Goal: Transaction & Acquisition: Purchase product/service

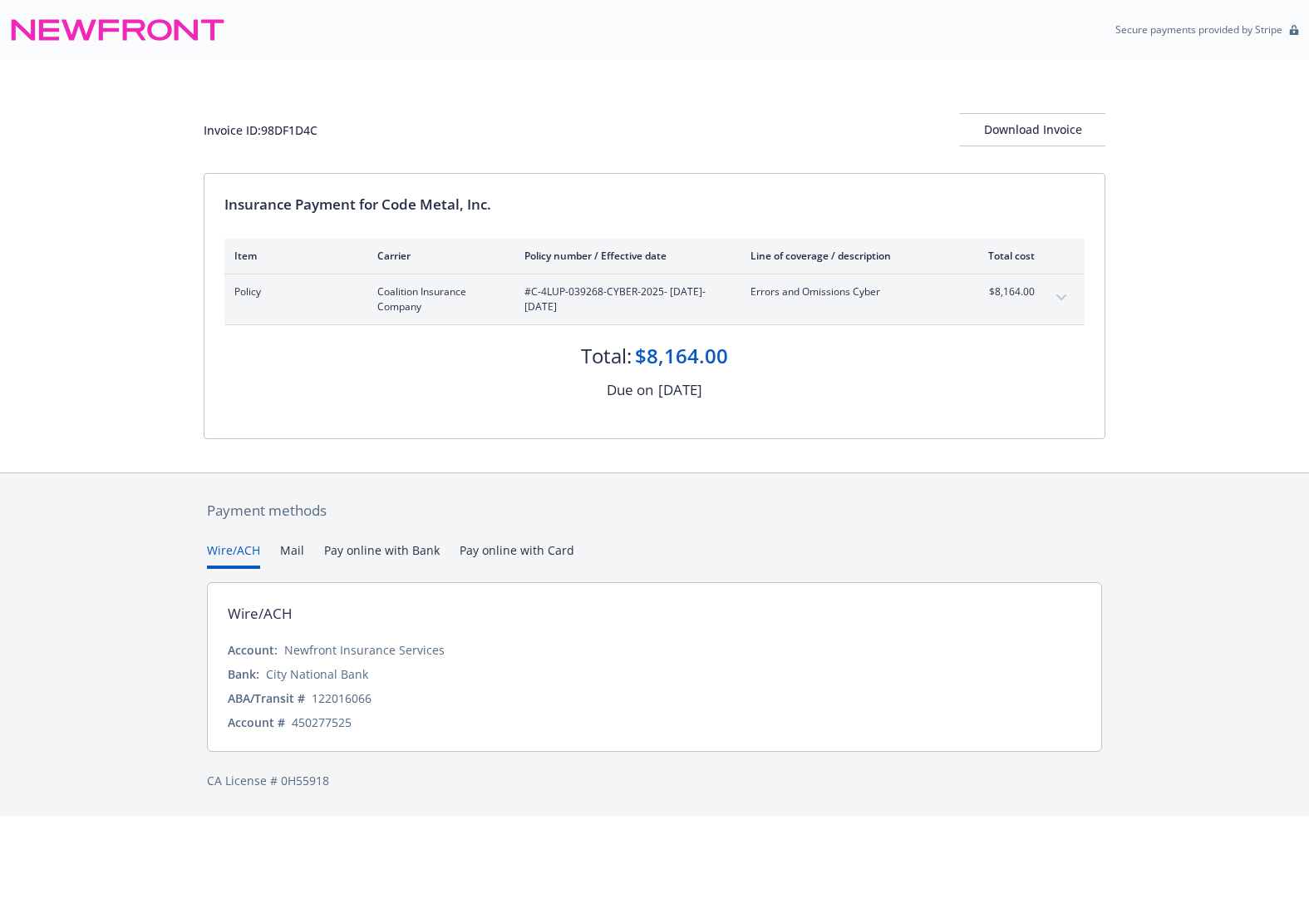
click at [1060, 296] on icon "expand content" at bounding box center [1061, 298] width 10 height 7
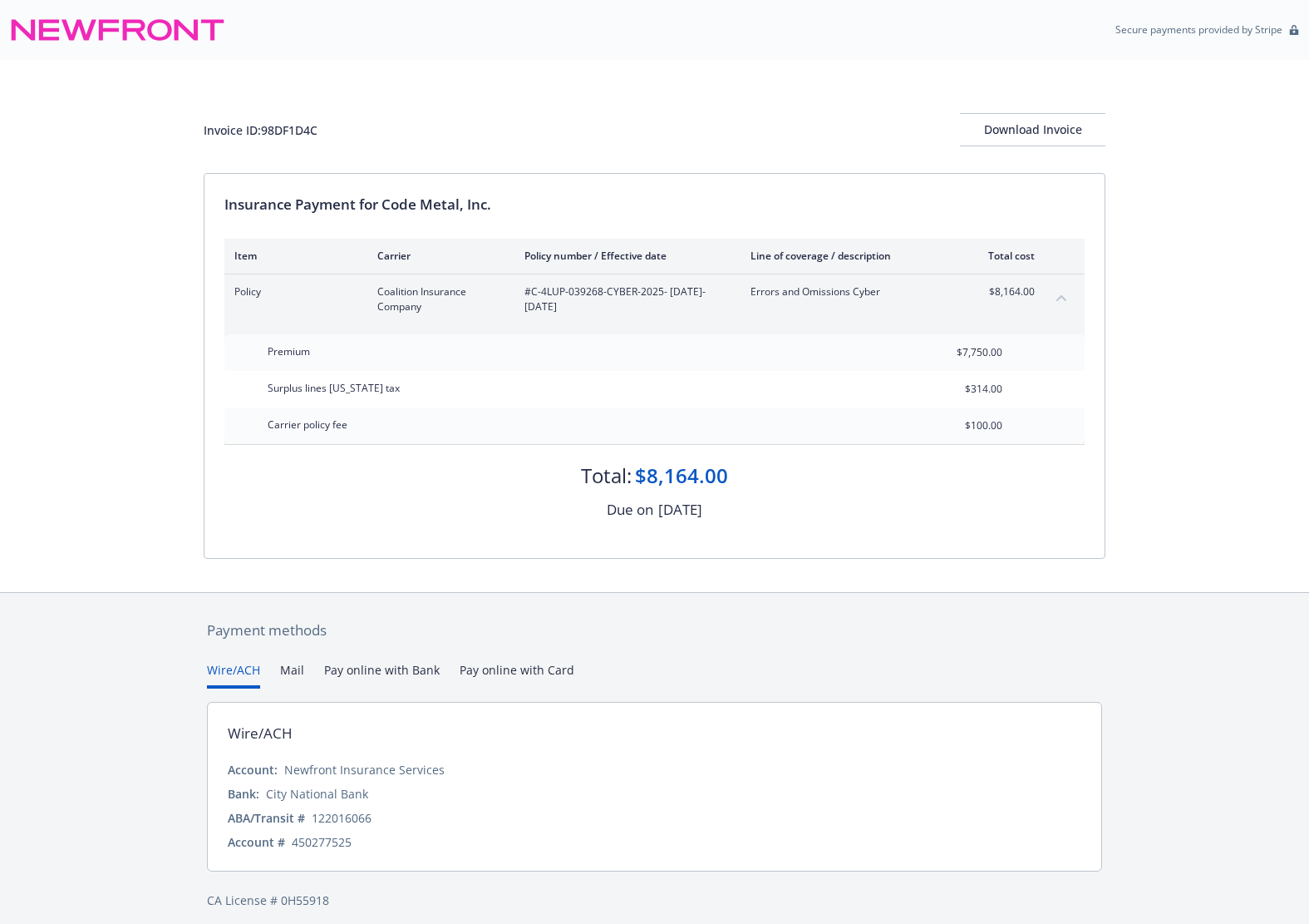
scroll to position [11, 0]
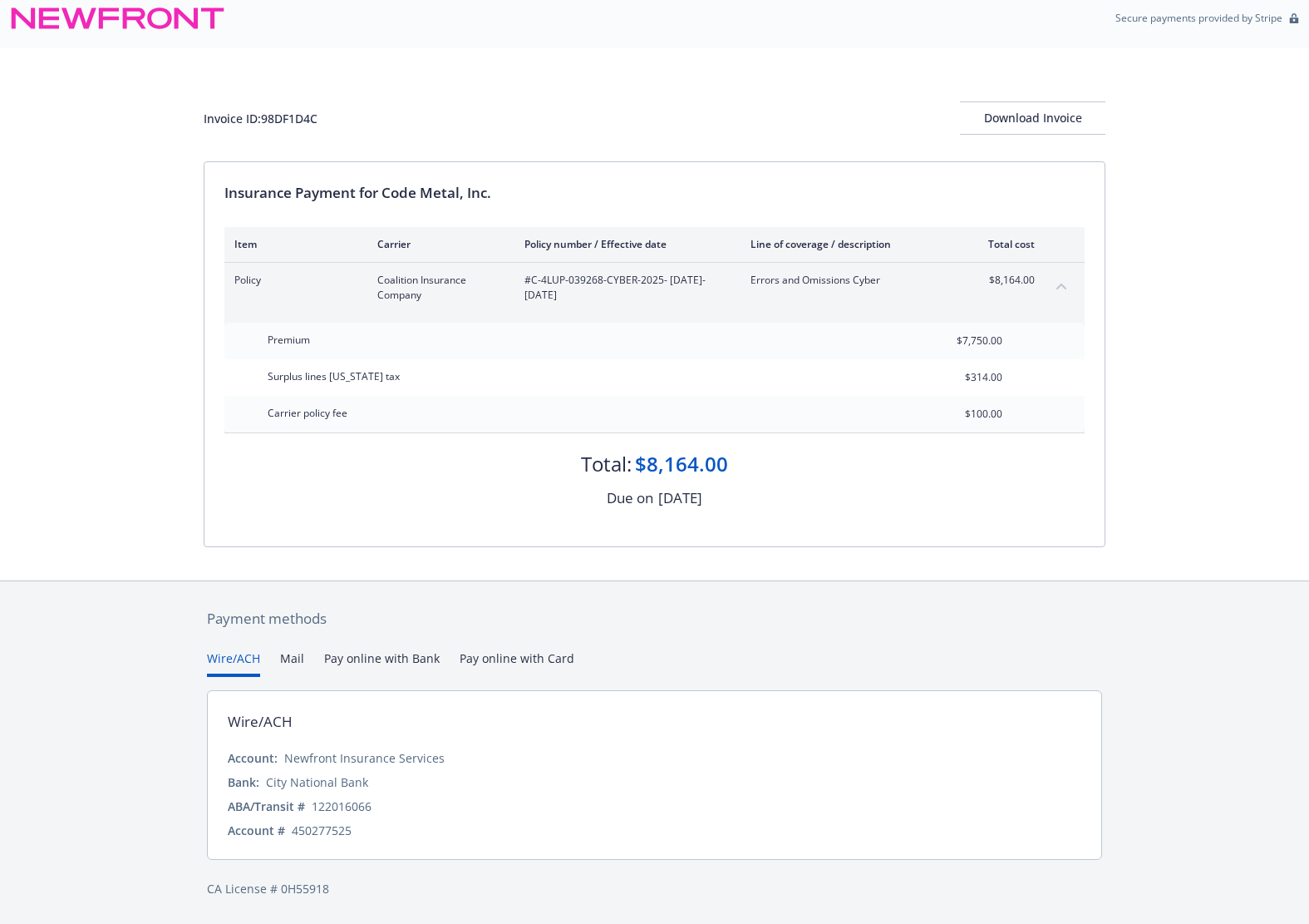
click at [497, 665] on button "Pay online with Card" at bounding box center [517, 663] width 115 height 28
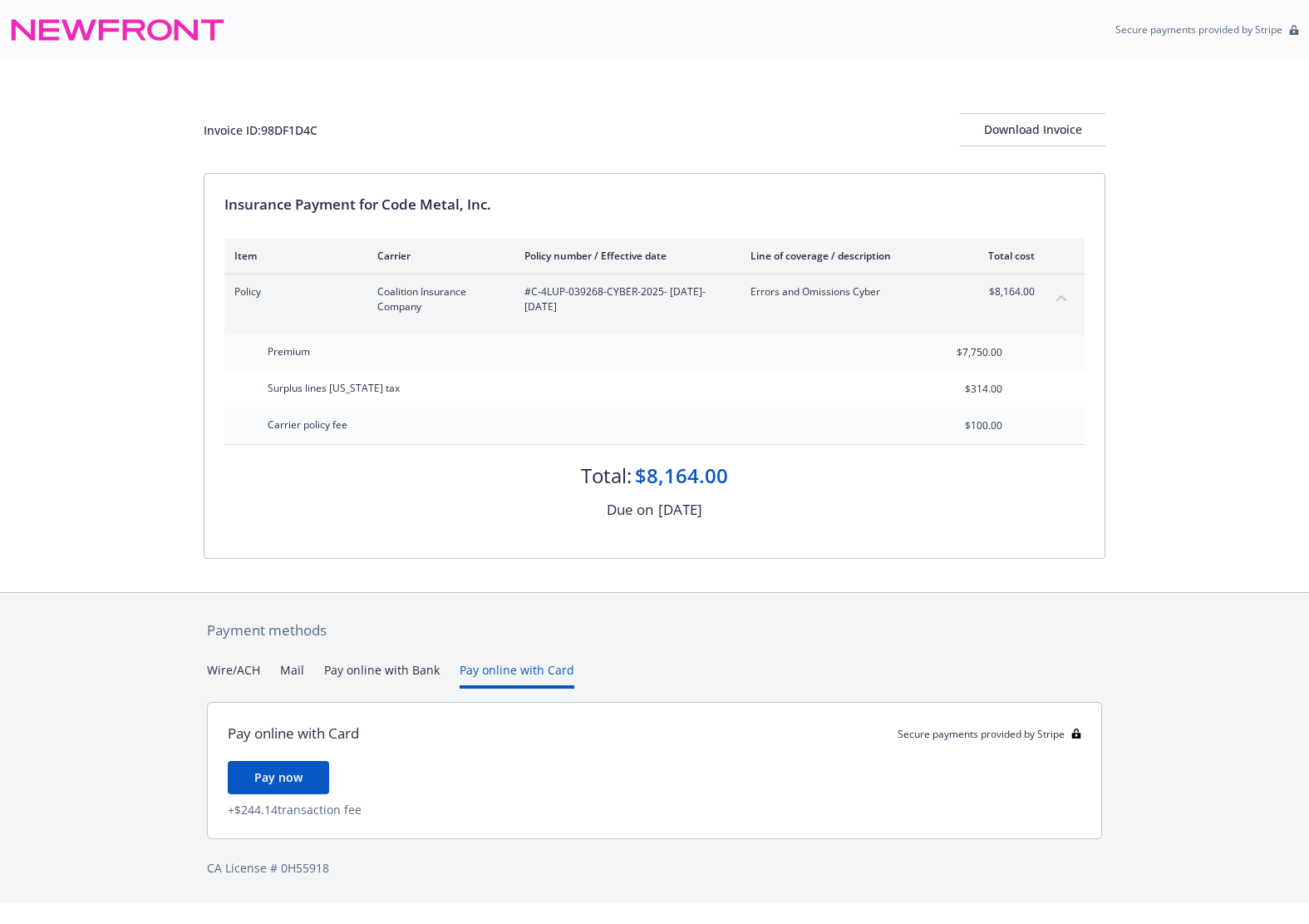
scroll to position [0, 0]
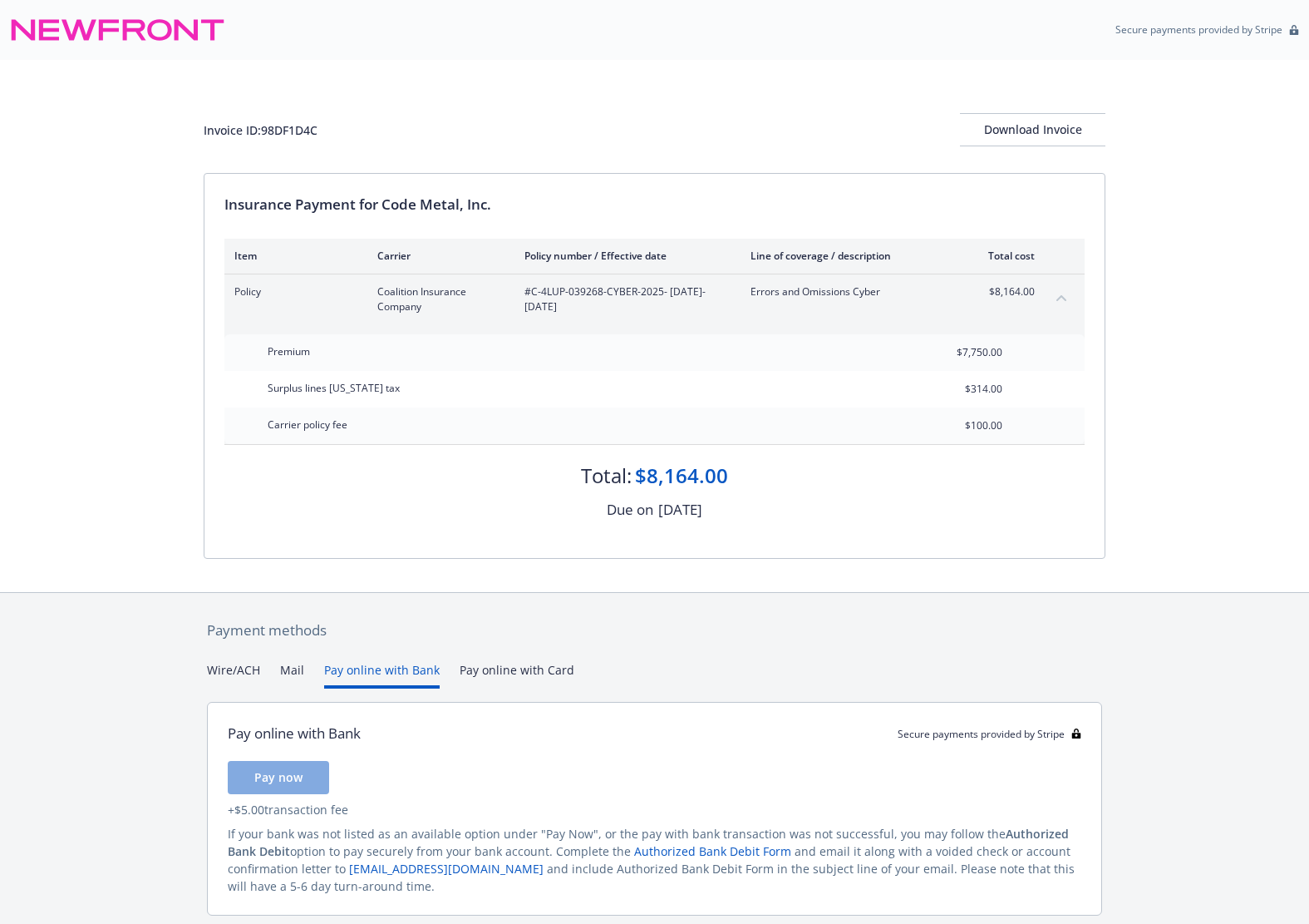
click at [382, 673] on button "Pay online with Bank" at bounding box center [382, 675] width 116 height 28
click at [253, 671] on button "Wire/ACH" at bounding box center [233, 675] width 53 height 28
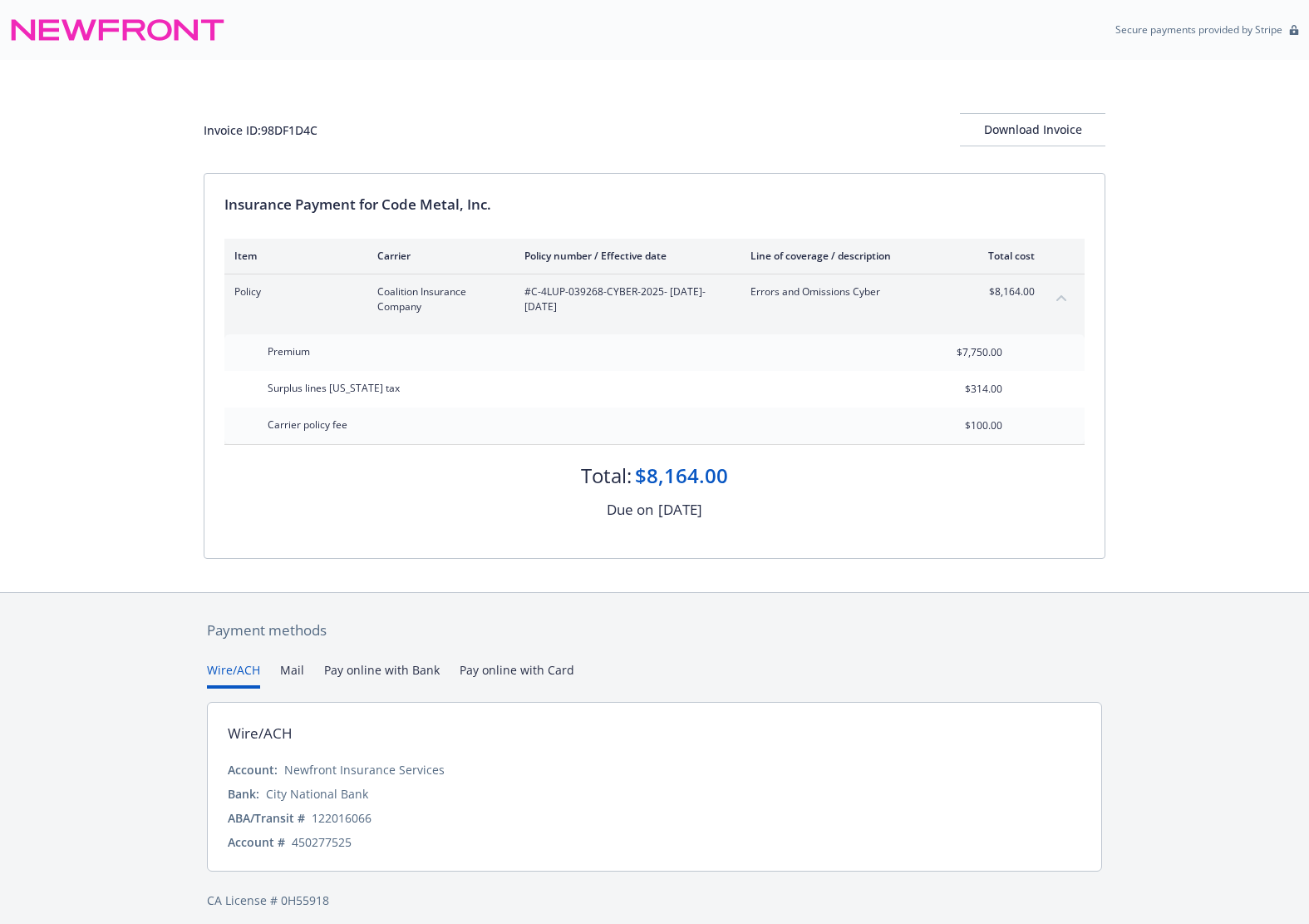
scroll to position [11, 0]
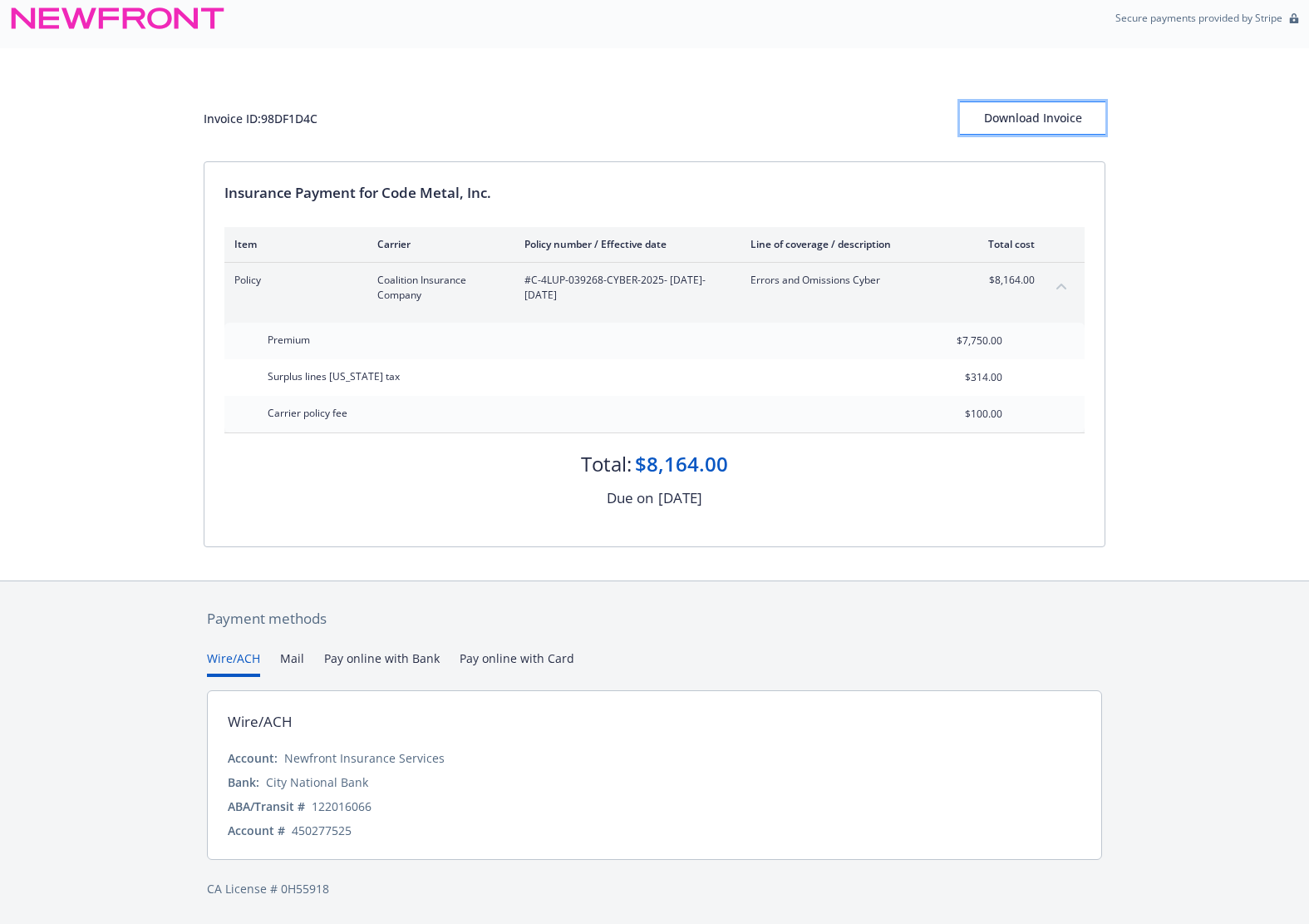
click at [1008, 119] on div "Download Invoice" at bounding box center [1033, 118] width 145 height 31
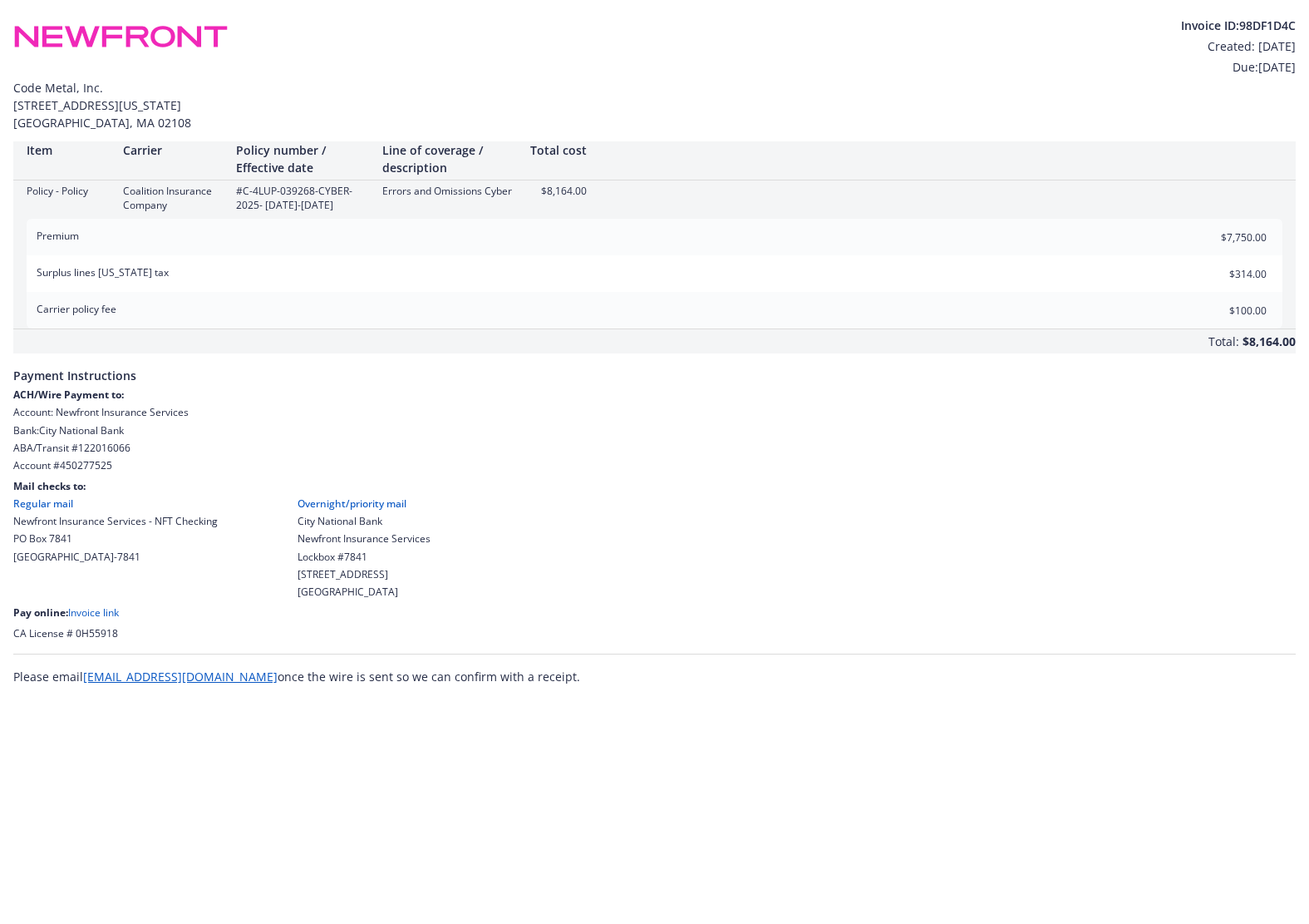
scroll to position [0, 0]
